Goal: Task Accomplishment & Management: Use online tool/utility

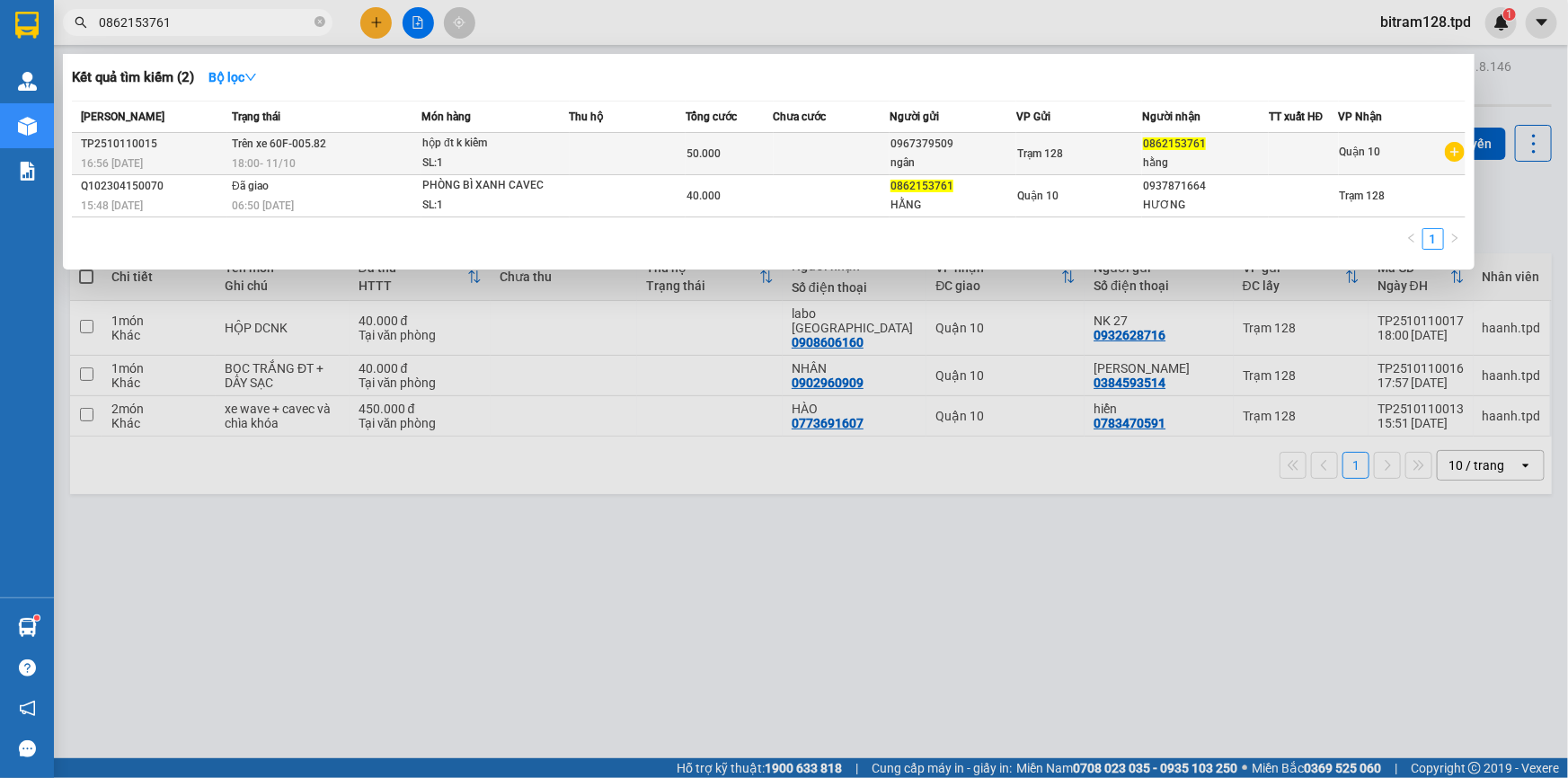
type input "0862153761"
click at [520, 159] on div "SL: 1" at bounding box center [489, 162] width 135 height 19
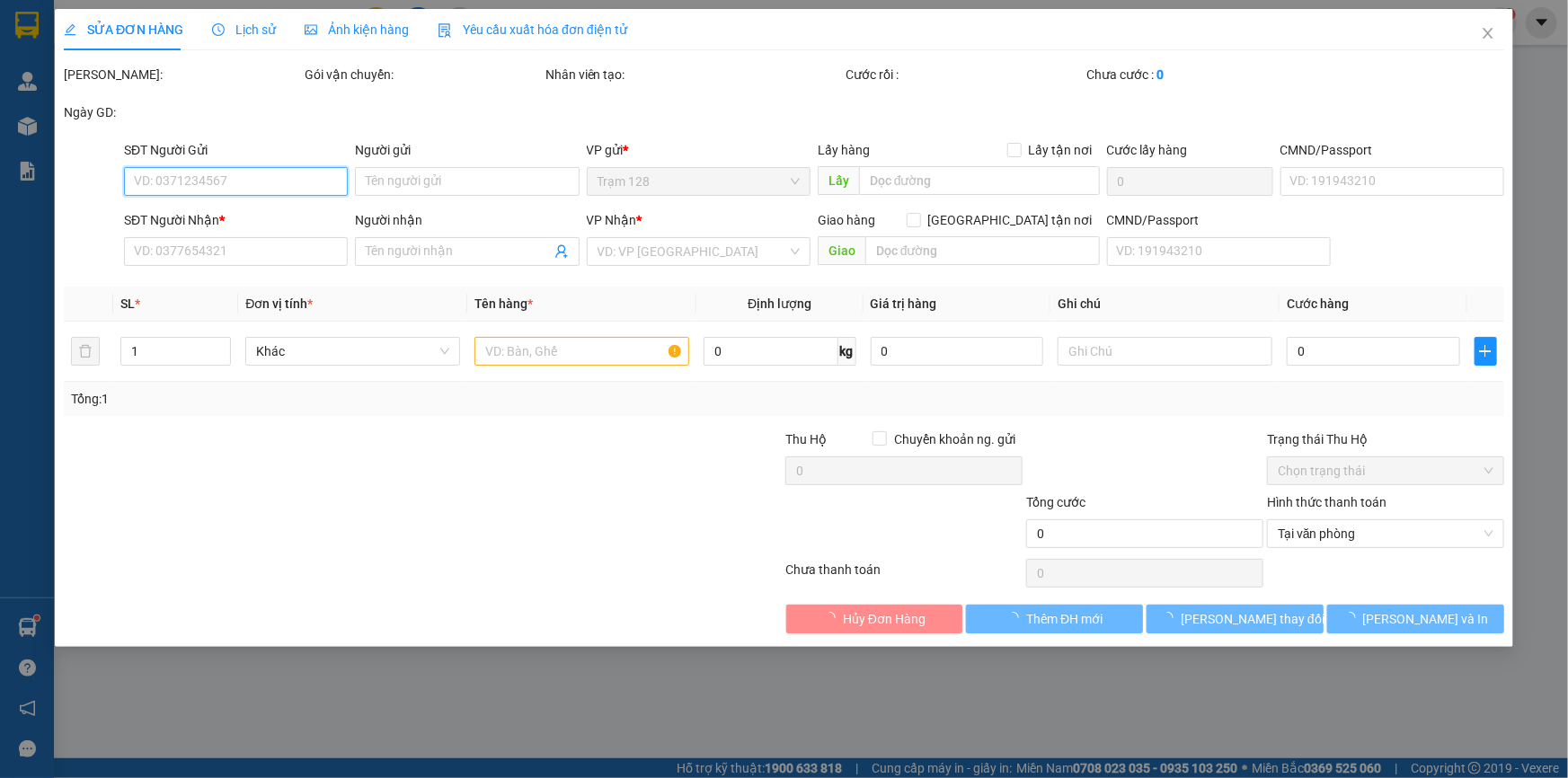
type input "0967379509"
type input "ngân"
type input "0862153761"
type input "hằng"
type input "50.000"
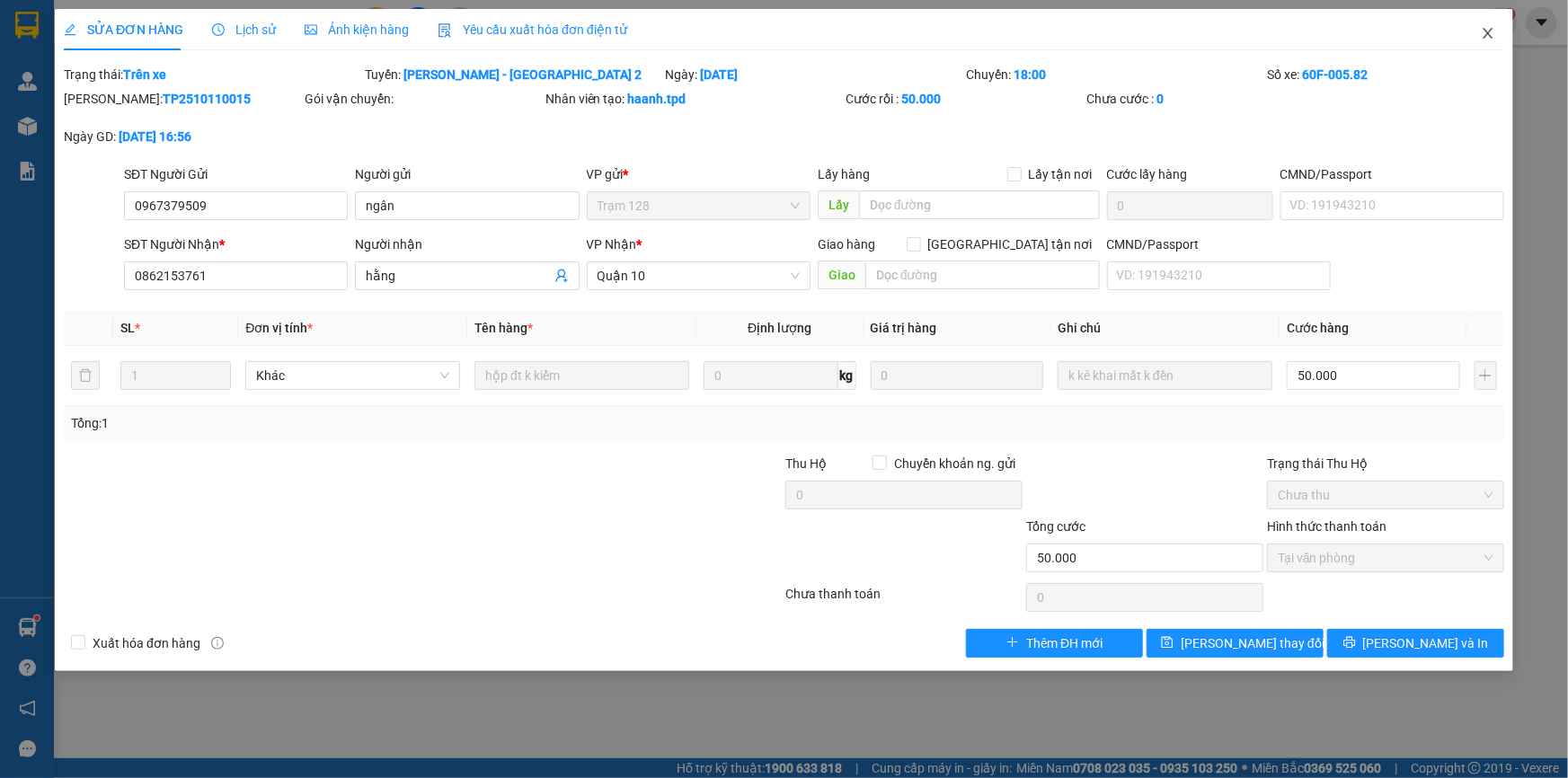
drag, startPoint x: 1500, startPoint y: 36, endPoint x: 1488, endPoint y: 36, distance: 12.0
click at [1500, 36] on span "Close" at bounding box center [1488, 34] width 50 height 50
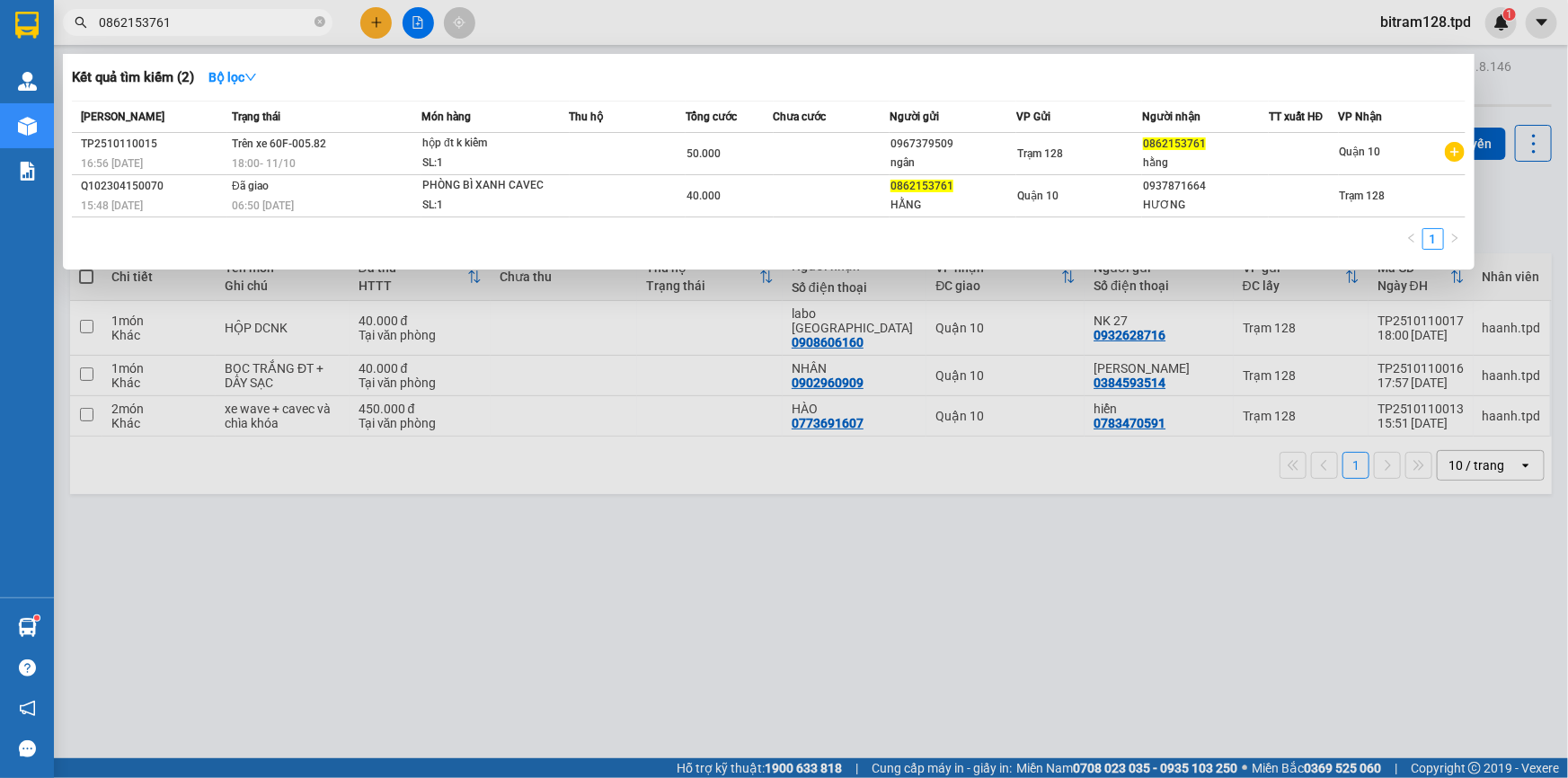
click at [228, 10] on span "0862153761" at bounding box center [198, 22] width 270 height 27
click at [314, 581] on div at bounding box center [784, 389] width 1568 height 778
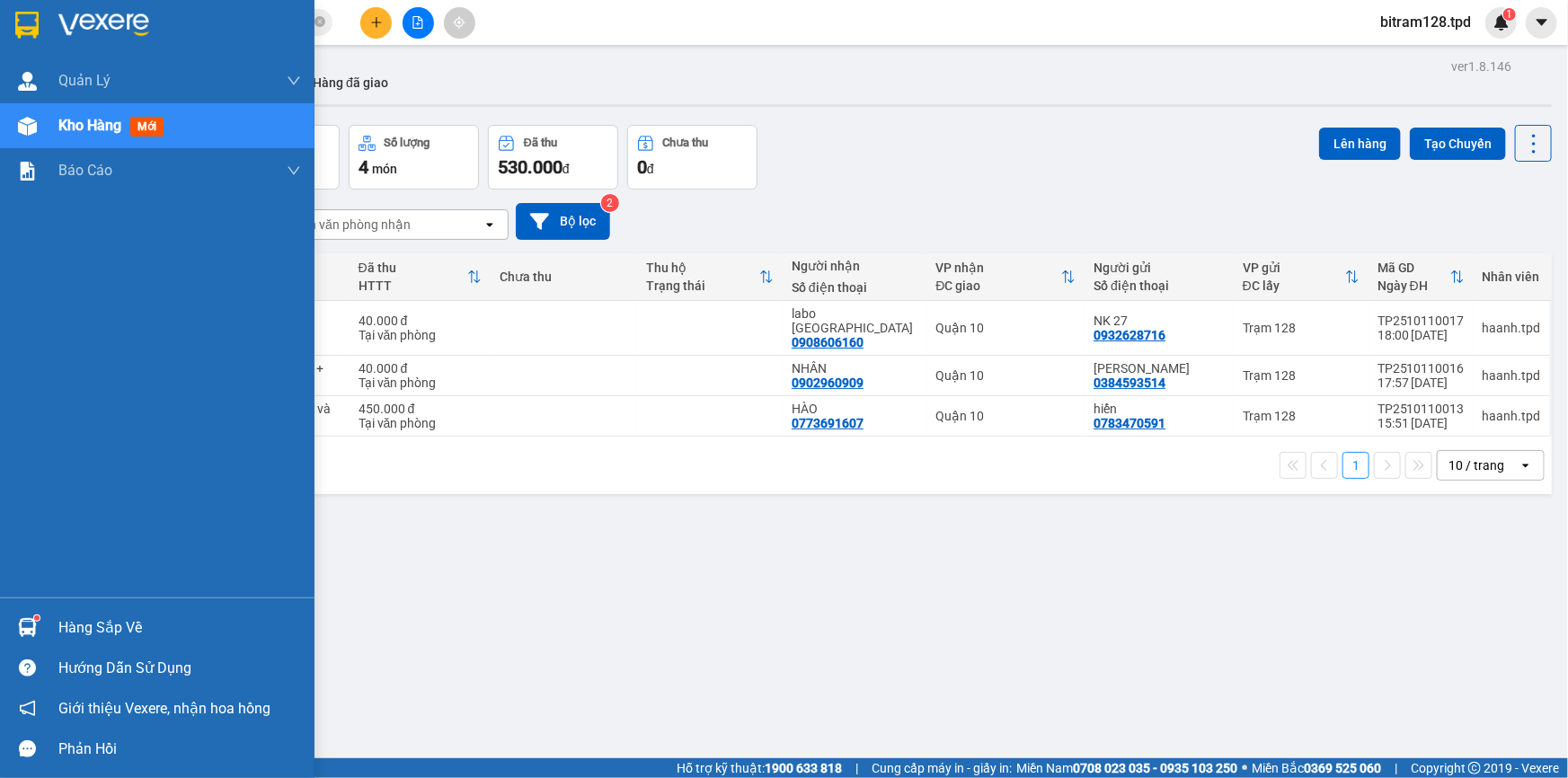
click at [54, 608] on div "Hàng sắp về" at bounding box center [157, 628] width 315 height 41
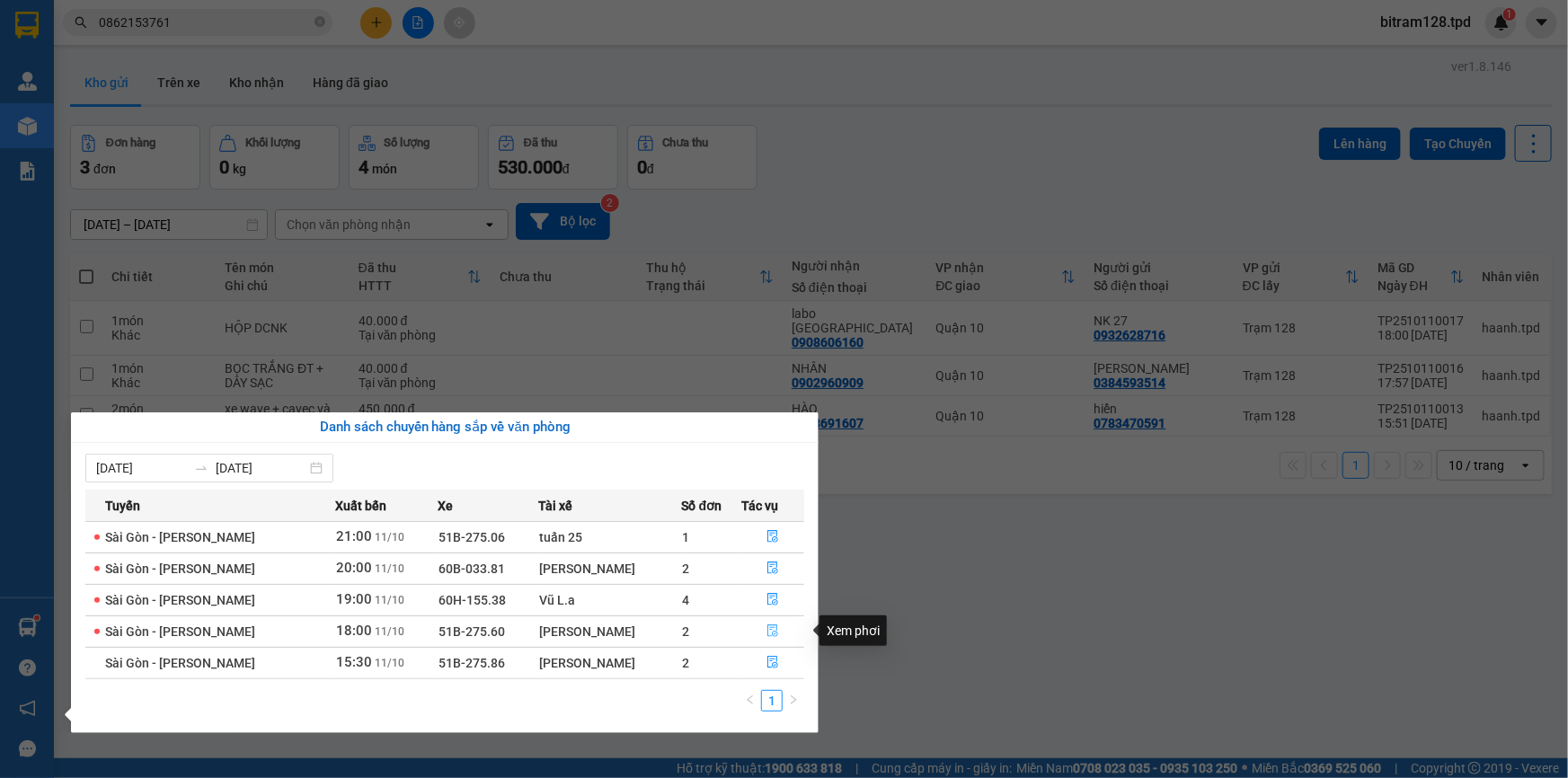
click at [778, 619] on button "button" at bounding box center [773, 631] width 61 height 29
